Goal: Register for event/course

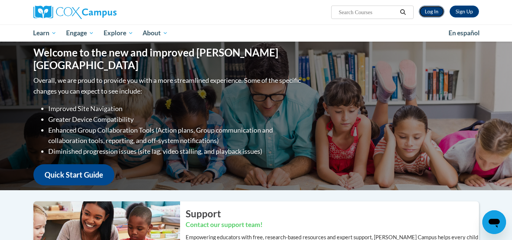
click at [429, 12] on link "Log In" at bounding box center [432, 12] width 26 height 12
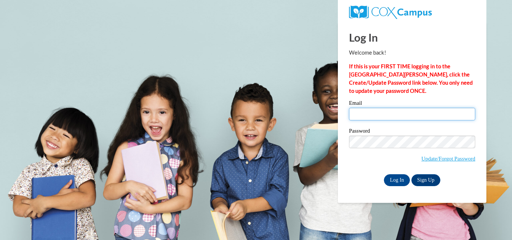
click at [367, 120] on input "Email" at bounding box center [412, 114] width 126 height 13
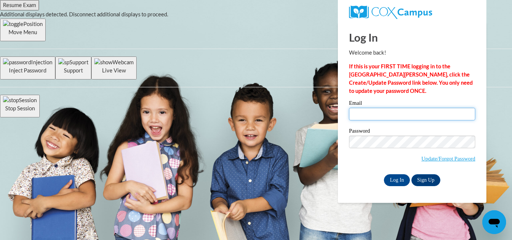
type input "mhuber42@ivytech.edu"
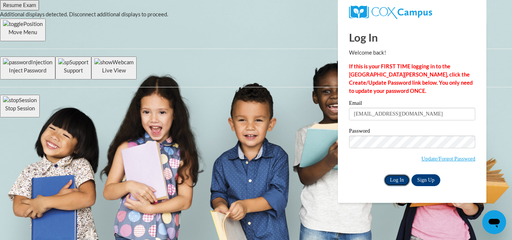
click at [393, 179] on input "Log In" at bounding box center [397, 180] width 26 height 12
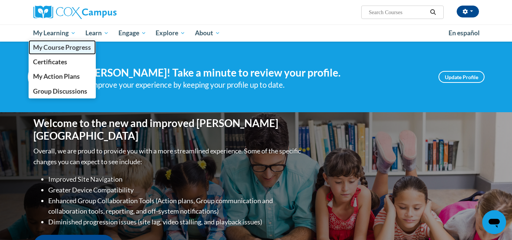
click at [63, 45] on span "My Course Progress" at bounding box center [62, 47] width 58 height 8
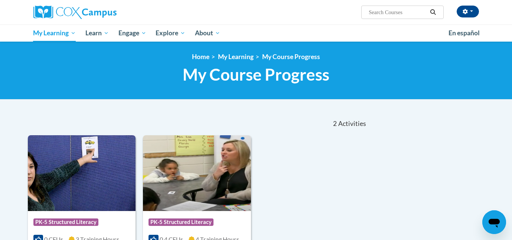
click at [376, 15] on input "Search..." at bounding box center [397, 12] width 59 height 9
type input "early literacy print awareness"
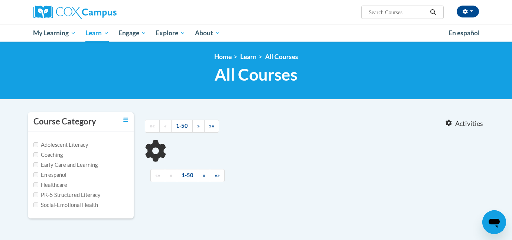
type input "early literacy print awareness"
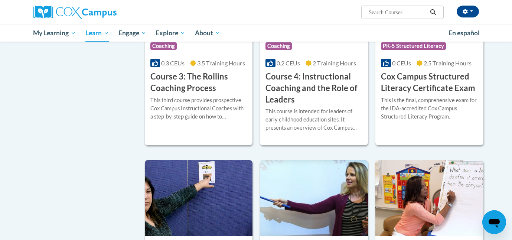
scroll to position [479, 0]
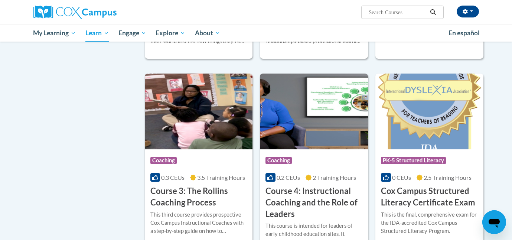
click at [377, 16] on input "Search..." at bounding box center [397, 12] width 59 height 9
type input "alphabet knowledge"
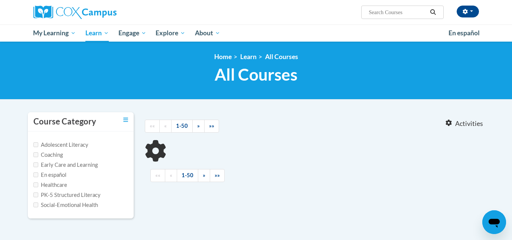
type input "alphabet knowledge"
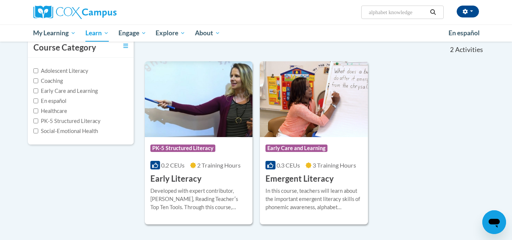
scroll to position [76, 0]
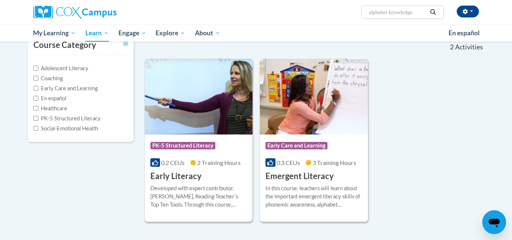
click at [171, 140] on div "Course Category: PK-5 Structured Literacy" at bounding box center [198, 146] width 97 height 17
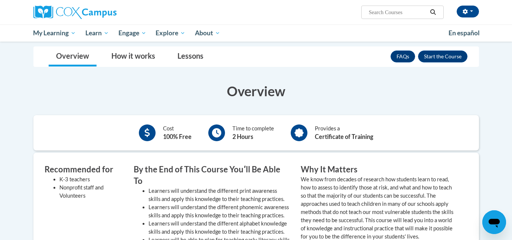
scroll to position [86, 0]
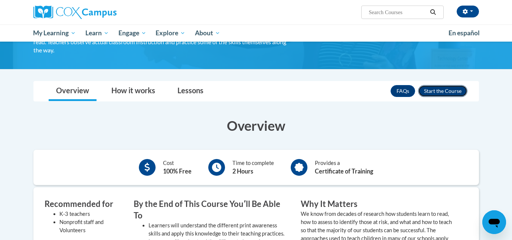
click at [440, 91] on button "Enroll" at bounding box center [442, 91] width 49 height 12
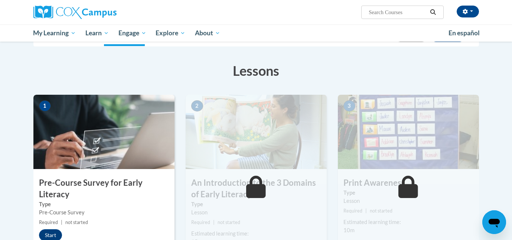
scroll to position [102, 0]
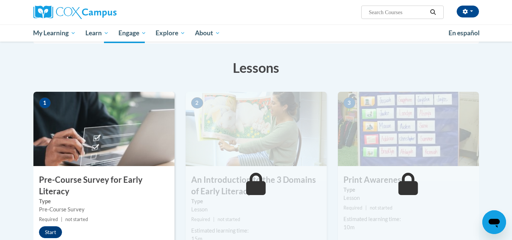
click at [75, 145] on img at bounding box center [103, 129] width 141 height 74
click at [49, 229] on button "Start" at bounding box center [50, 232] width 23 height 12
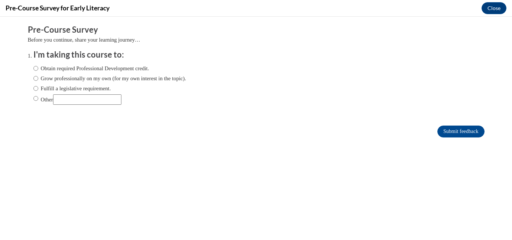
scroll to position [0, 0]
click at [121, 68] on label "Obtain required Professional Development credit." at bounding box center [91, 68] width 116 height 8
click at [38, 68] on input "Obtain required Professional Development credit." at bounding box center [35, 68] width 5 height 8
radio input "true"
click at [470, 127] on input "Submit feedback" at bounding box center [460, 131] width 47 height 12
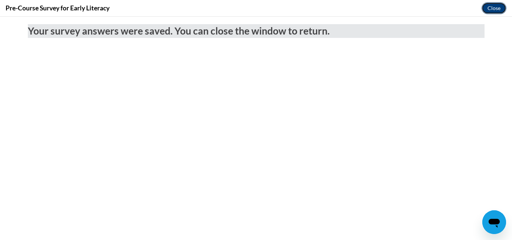
click at [492, 5] on button "Close" at bounding box center [493, 8] width 25 height 12
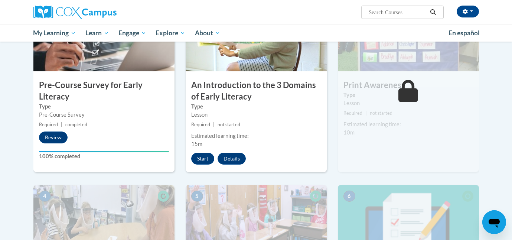
scroll to position [194, 0]
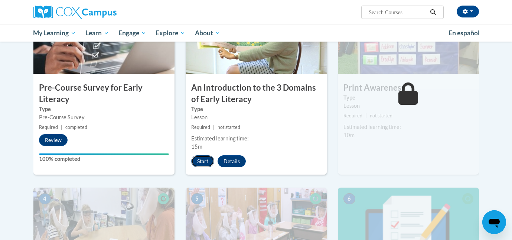
click at [206, 160] on button "Start" at bounding box center [202, 161] width 23 height 12
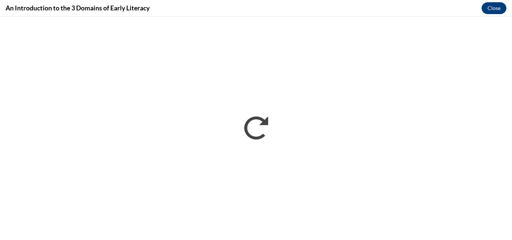
scroll to position [0, 0]
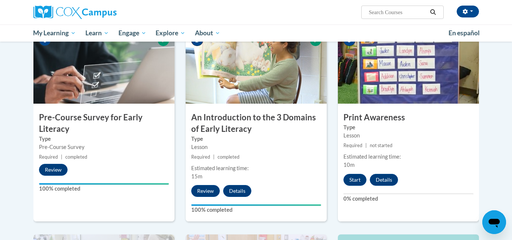
scroll to position [172, 0]
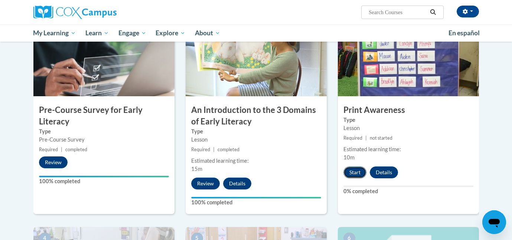
click at [355, 169] on button "Start" at bounding box center [354, 172] width 23 height 12
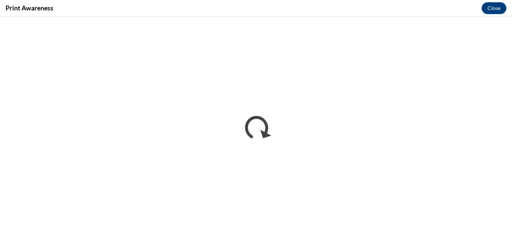
scroll to position [0, 0]
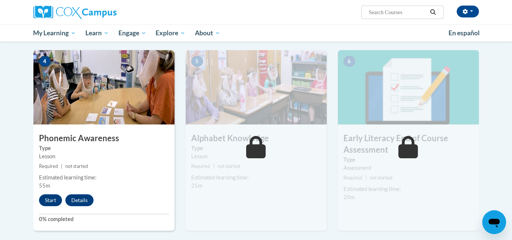
scroll to position [358, 0]
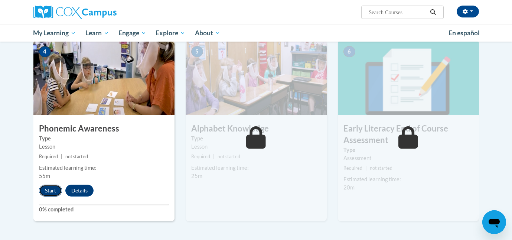
click at [51, 190] on button "Start" at bounding box center [50, 190] width 23 height 12
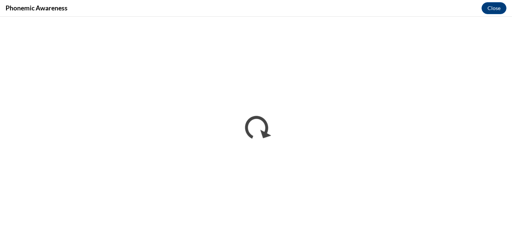
scroll to position [0, 0]
